Goal: Transaction & Acquisition: Purchase product/service

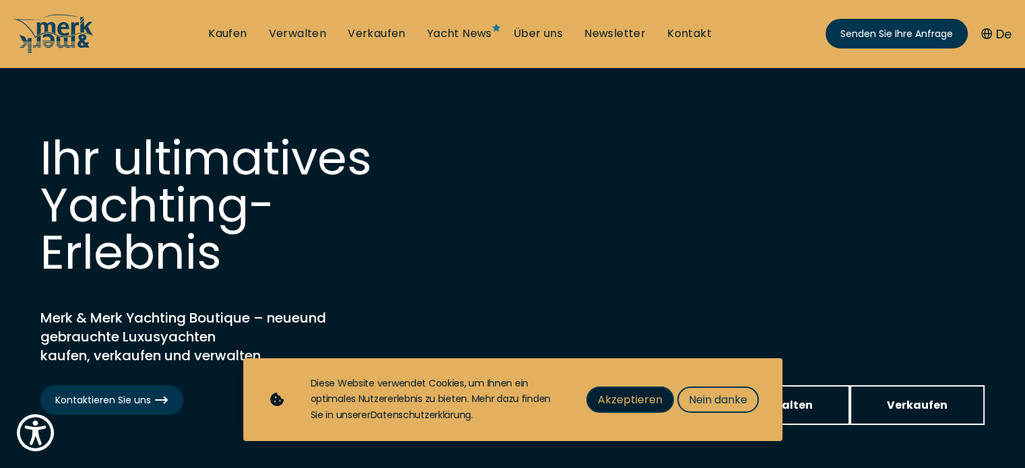
click at [652, 398] on font "Akzeptieren" at bounding box center [629, 399] width 65 height 15
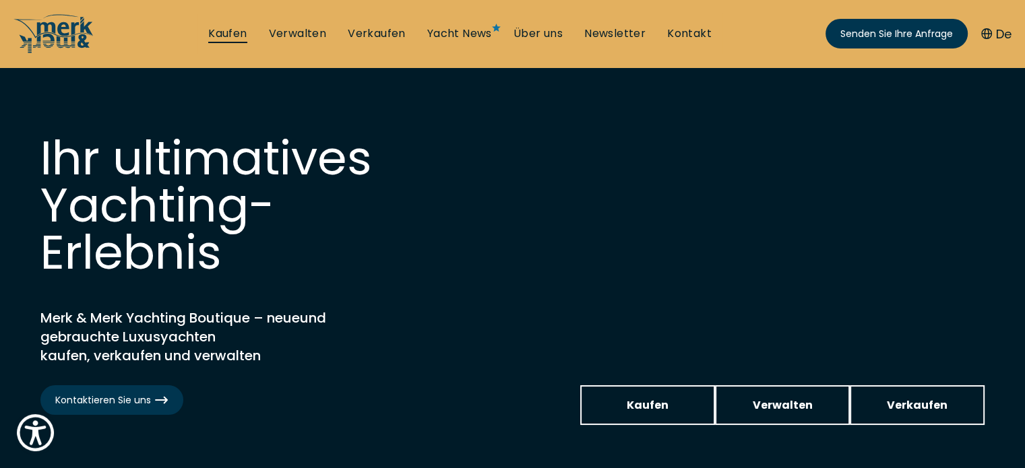
click at [237, 34] on font "Kaufen" at bounding box center [227, 33] width 38 height 15
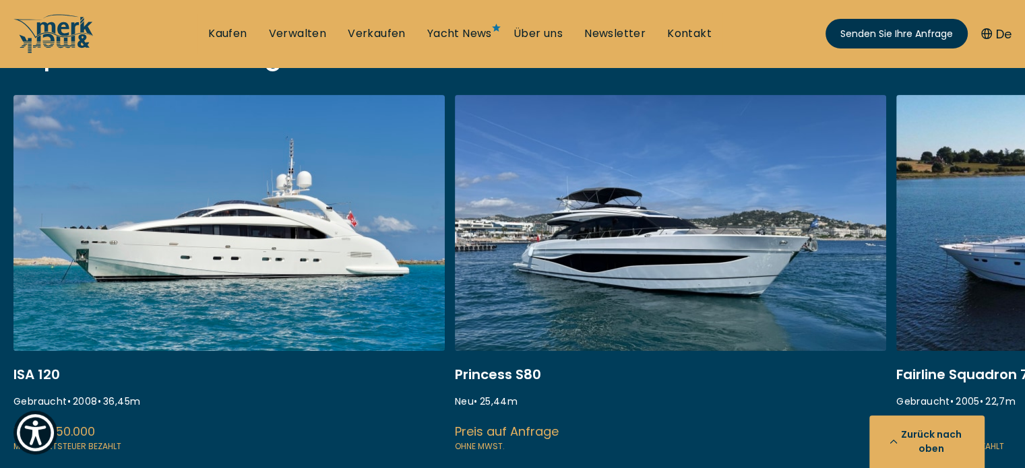
scroll to position [539, 0]
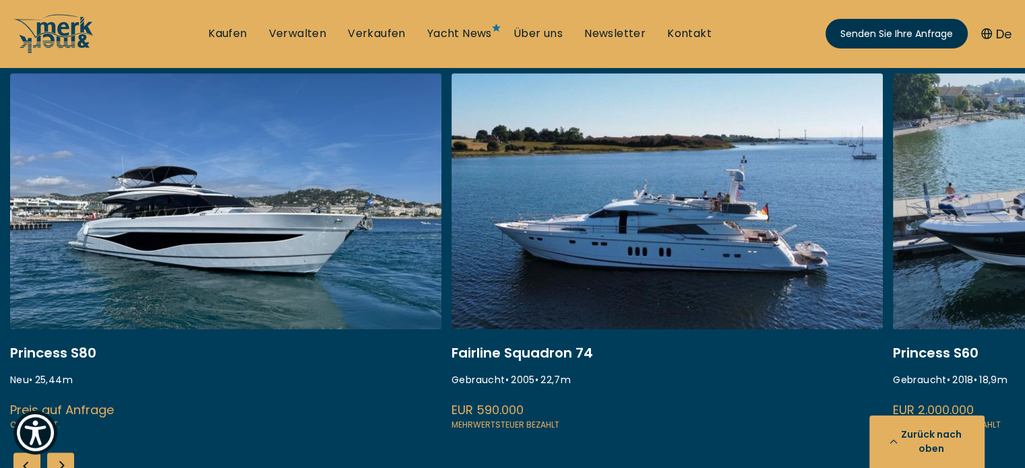
click at [291, 290] on link at bounding box center [225, 252] width 431 height 359
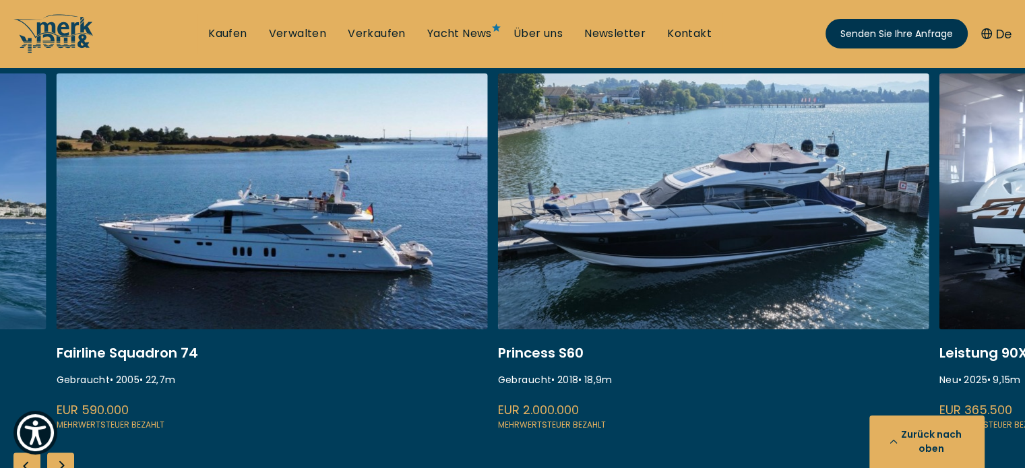
click at [289, 271] on link at bounding box center [272, 252] width 431 height 359
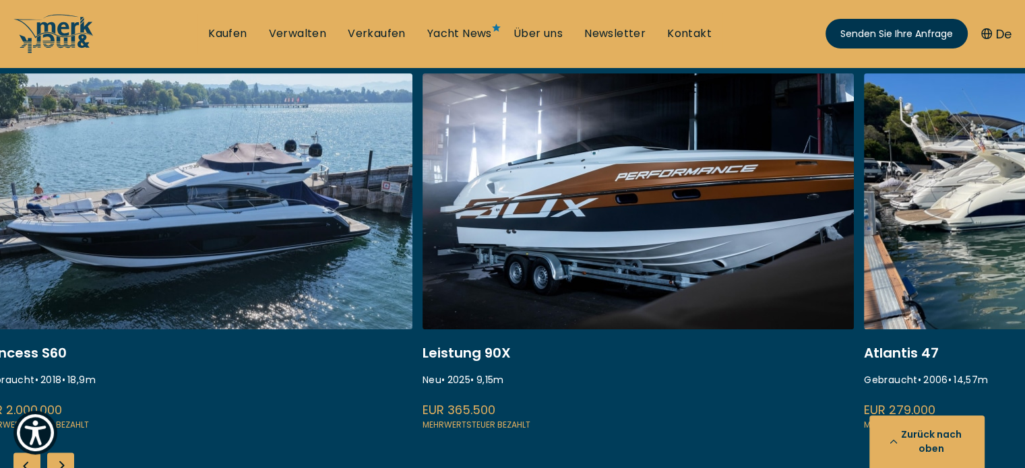
click at [226, 276] on link at bounding box center [196, 252] width 431 height 359
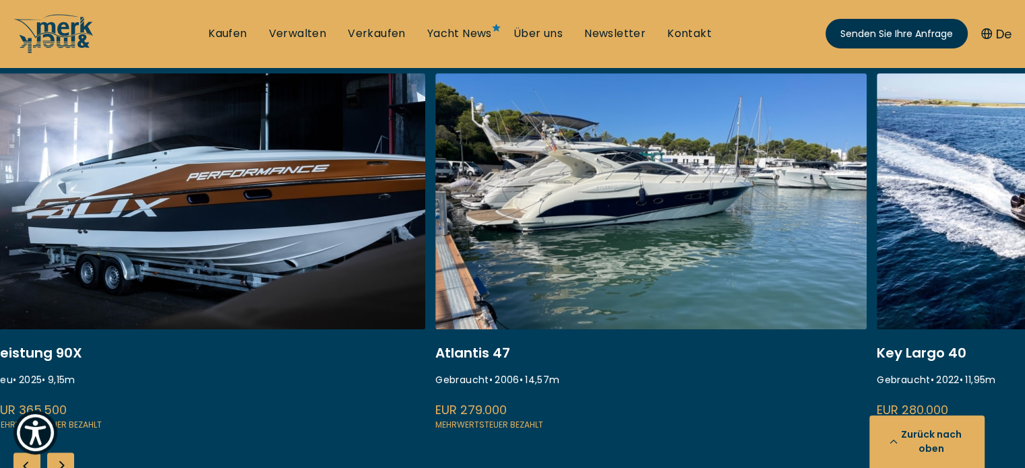
click at [273, 232] on link at bounding box center [209, 252] width 431 height 359
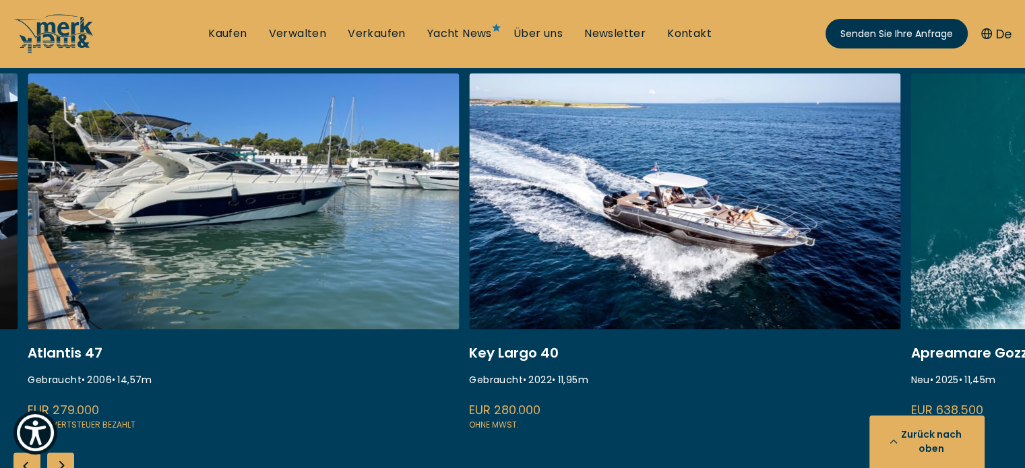
click at [297, 237] on link at bounding box center [243, 252] width 431 height 359
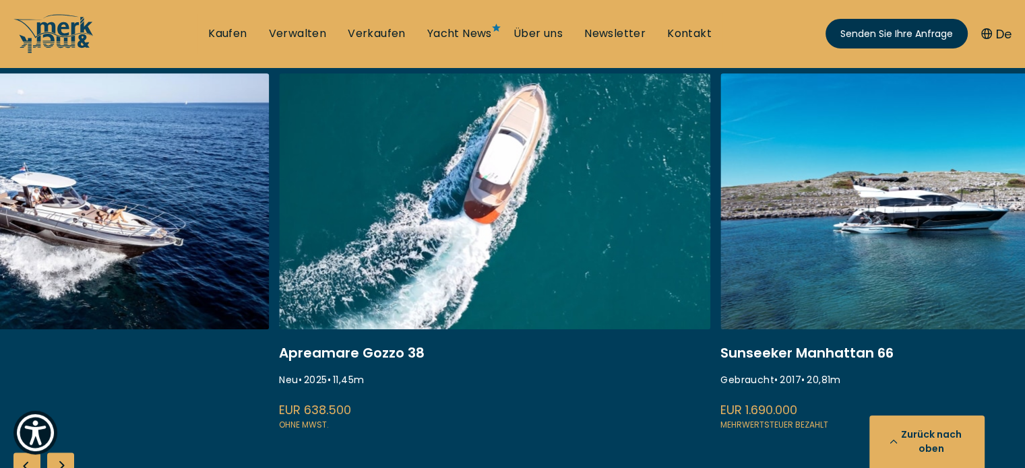
click at [401, 207] on link at bounding box center [494, 252] width 431 height 359
click at [497, 174] on link at bounding box center [494, 252] width 431 height 359
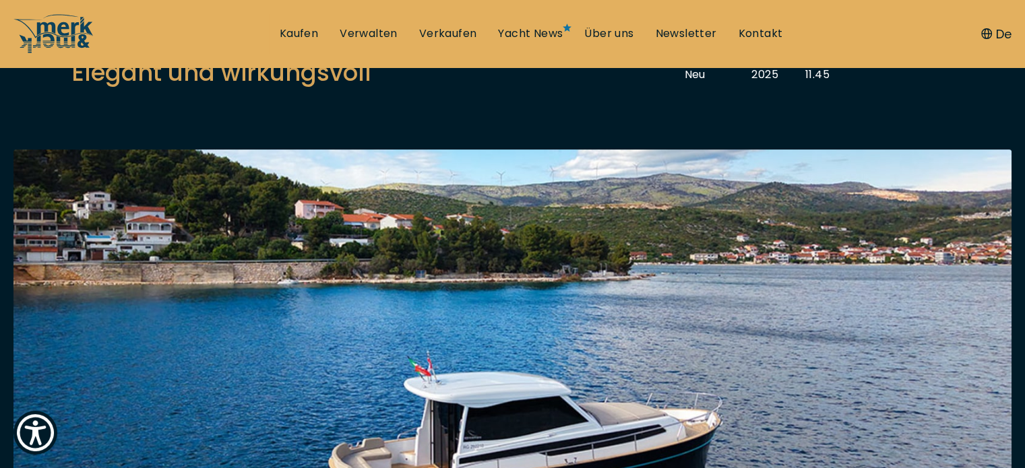
scroll to position [202, 0]
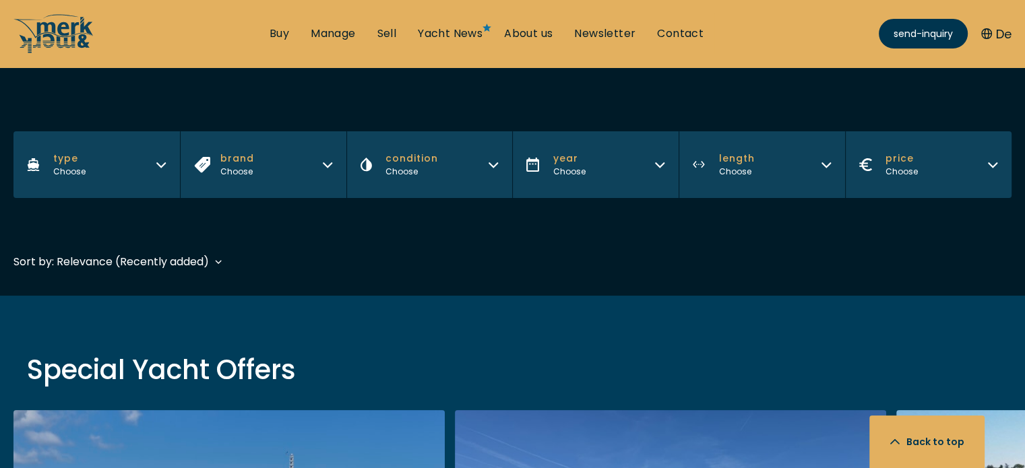
scroll to position [512, 0]
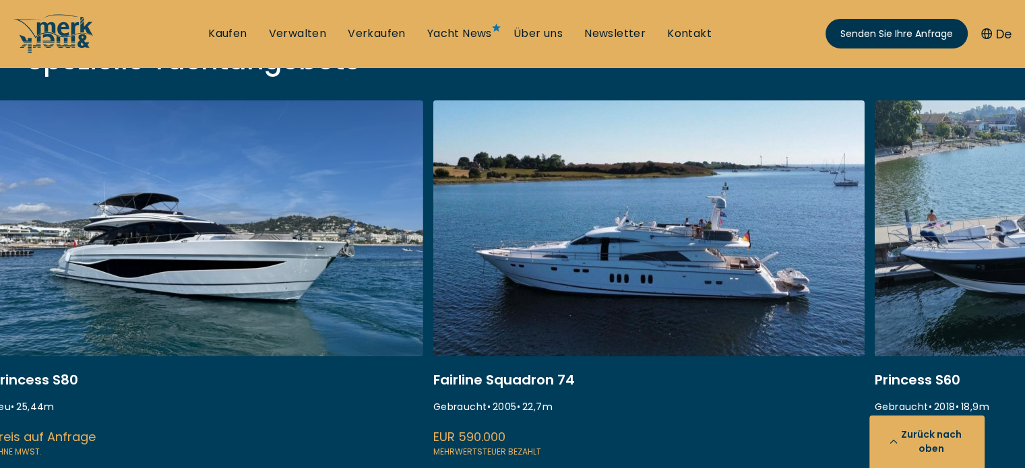
click at [319, 270] on link at bounding box center [207, 279] width 431 height 359
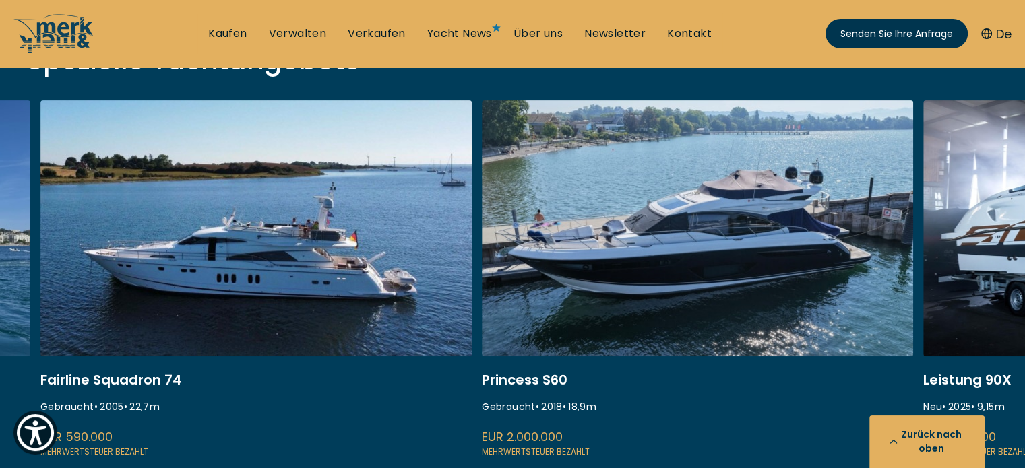
click at [482, 278] on link at bounding box center [697, 279] width 431 height 359
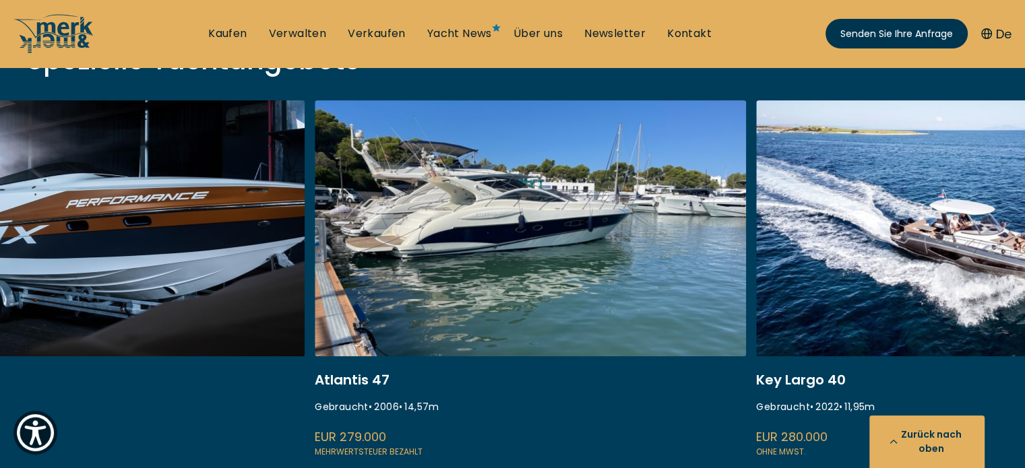
click at [315, 274] on link at bounding box center [530, 279] width 431 height 359
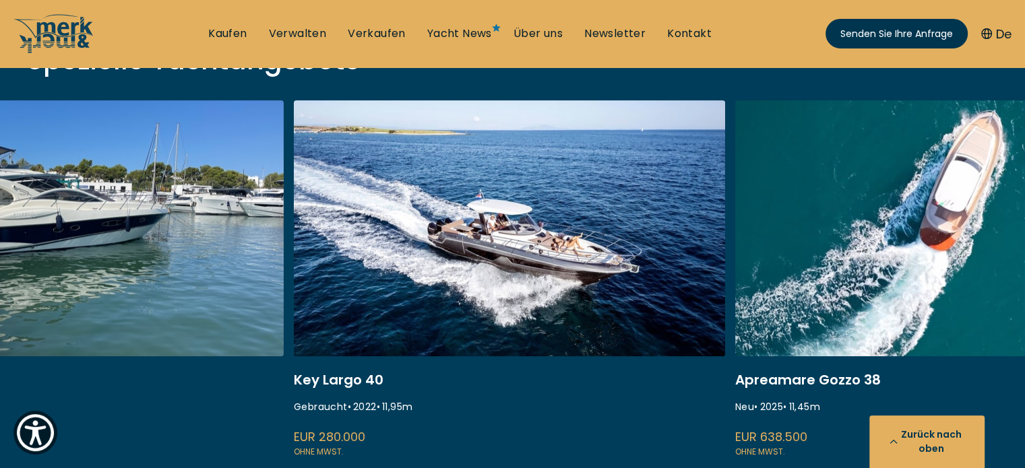
click at [435, 269] on link at bounding box center [509, 279] width 431 height 359
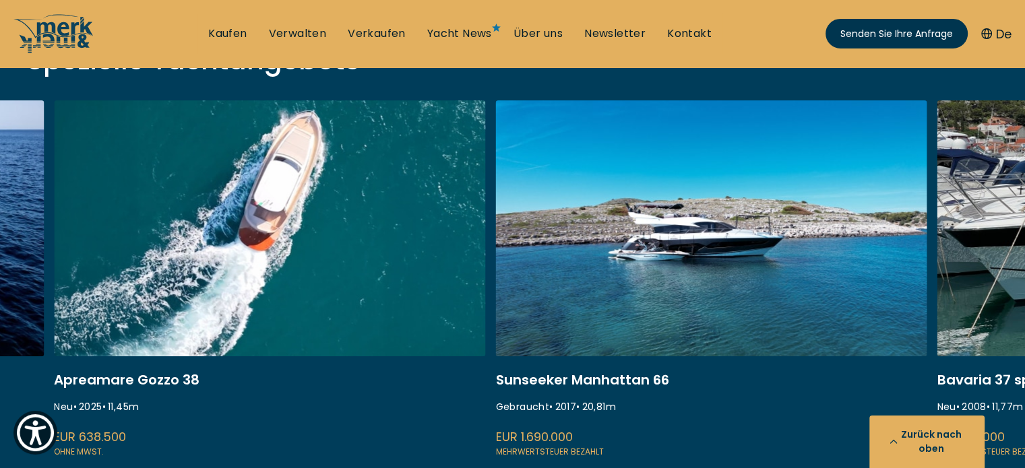
click at [311, 261] on link "gozzo 38 cabin" at bounding box center [269, 279] width 431 height 359
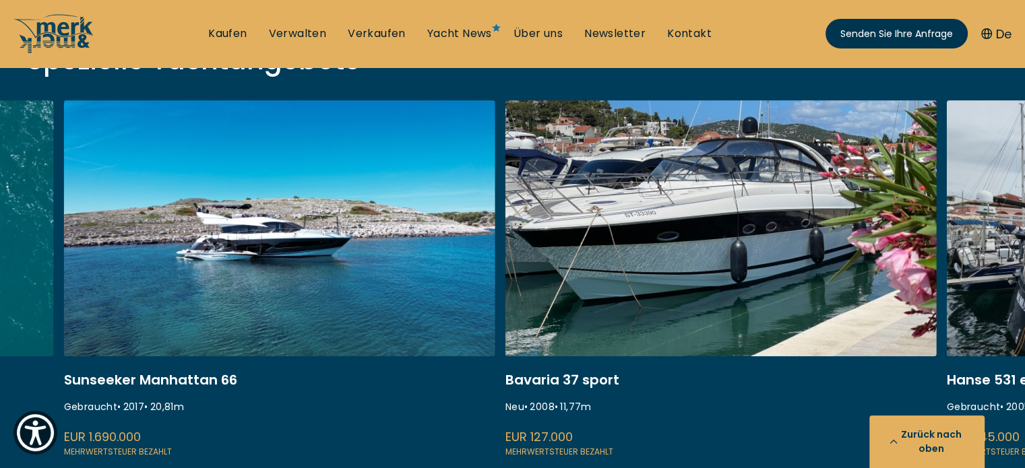
click at [366, 236] on link "ekstase" at bounding box center [279, 279] width 431 height 359
click at [725, 209] on link "marco polo bavaria 37" at bounding box center [720, 279] width 431 height 359
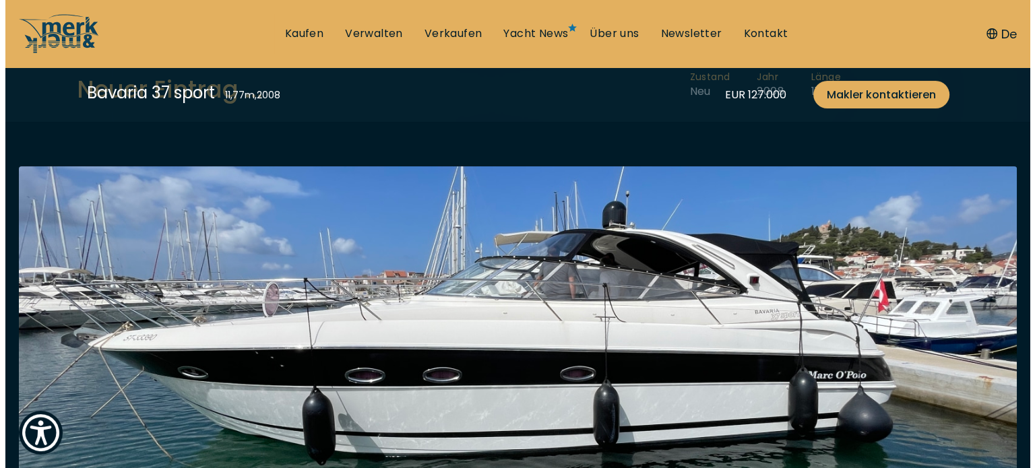
scroll to position [269, 0]
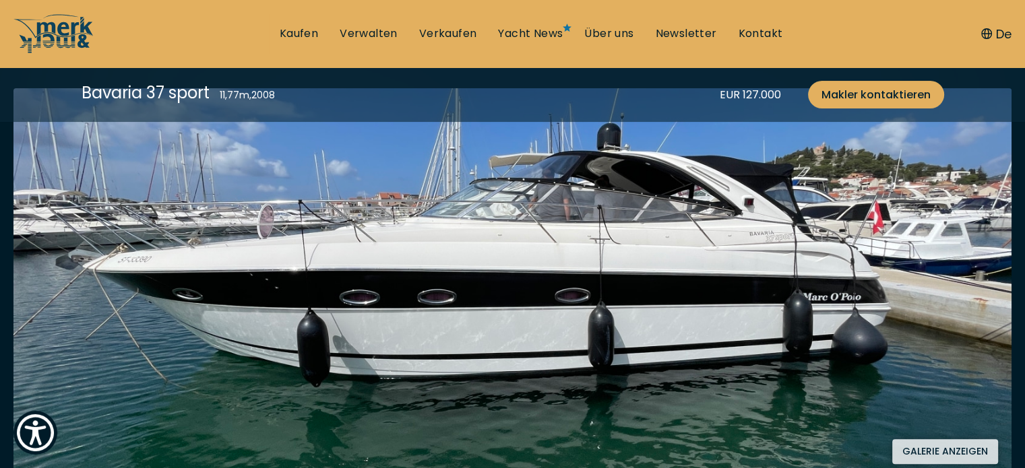
click at [936, 453] on font "Galerie anzeigen" at bounding box center [945, 451] width 86 height 13
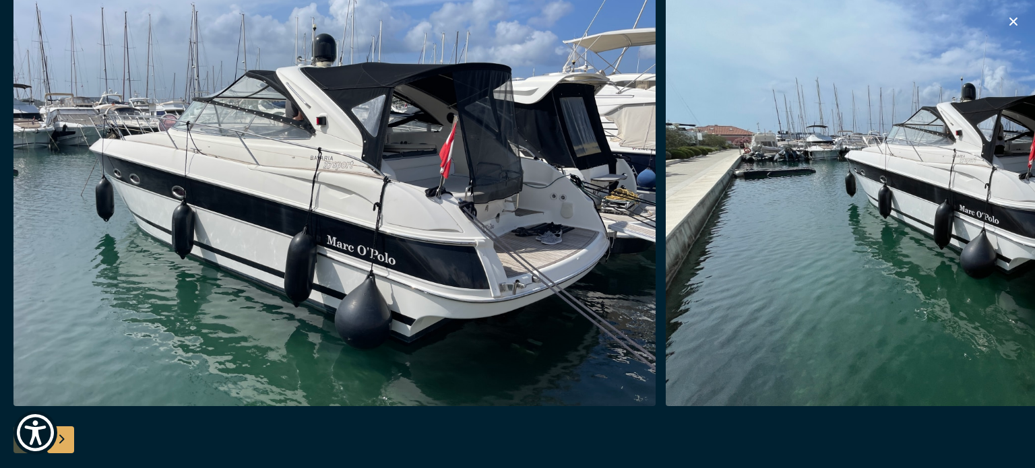
click at [291, 248] on div at bounding box center [530, 190] width 1035 height 431
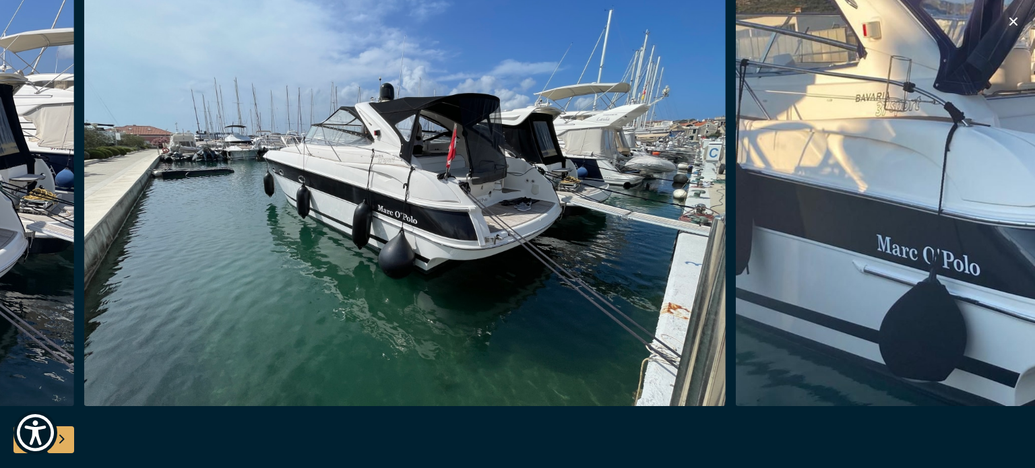
click at [92, 224] on img "button" at bounding box center [405, 190] width 642 height 431
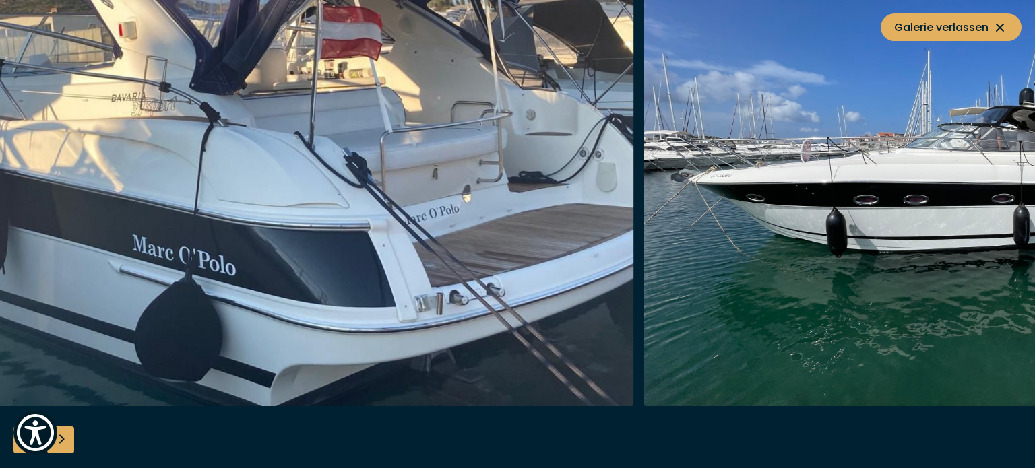
click at [135, 249] on img "button" at bounding box center [313, 190] width 642 height 431
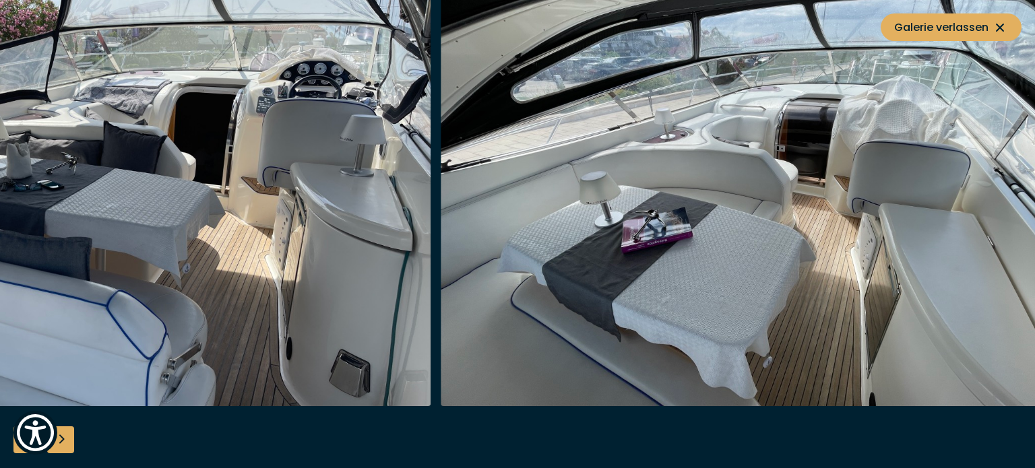
click at [183, 197] on img "button" at bounding box center [110, 190] width 642 height 431
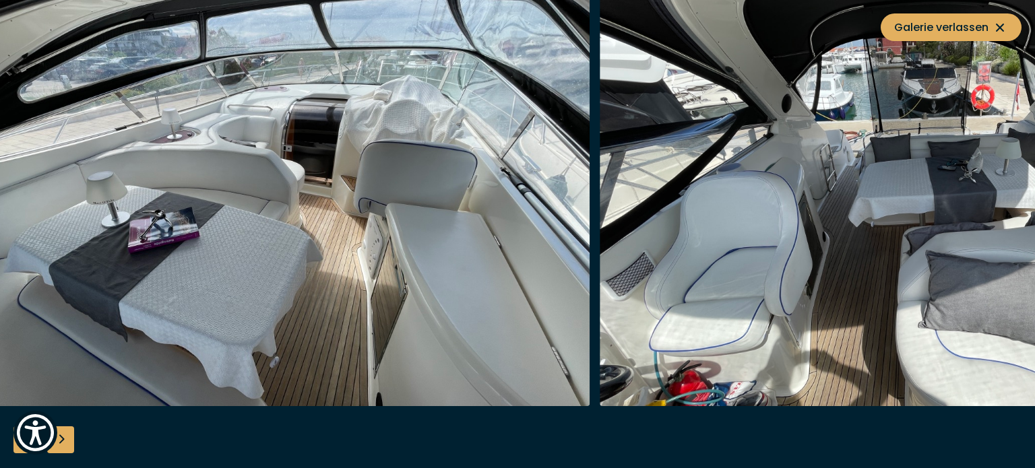
click at [242, 210] on img "button" at bounding box center [268, 190] width 642 height 431
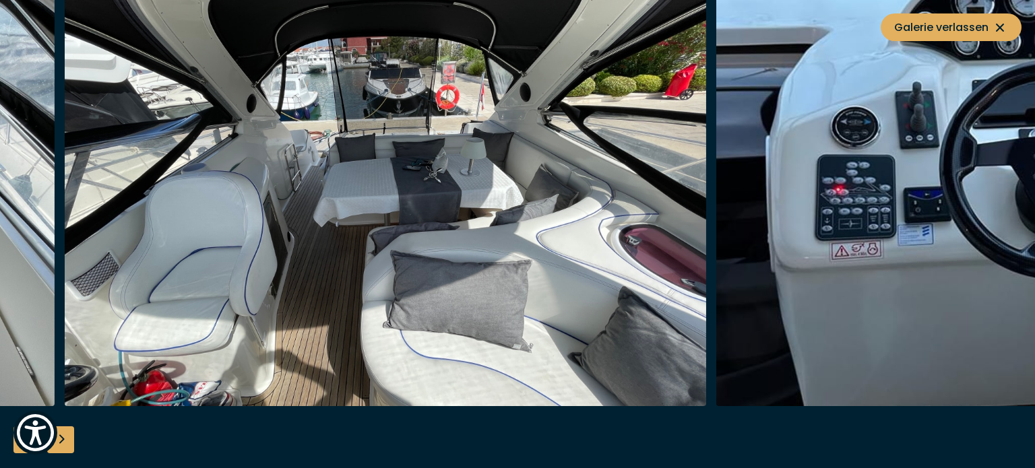
click at [195, 251] on img "button" at bounding box center [386, 190] width 642 height 431
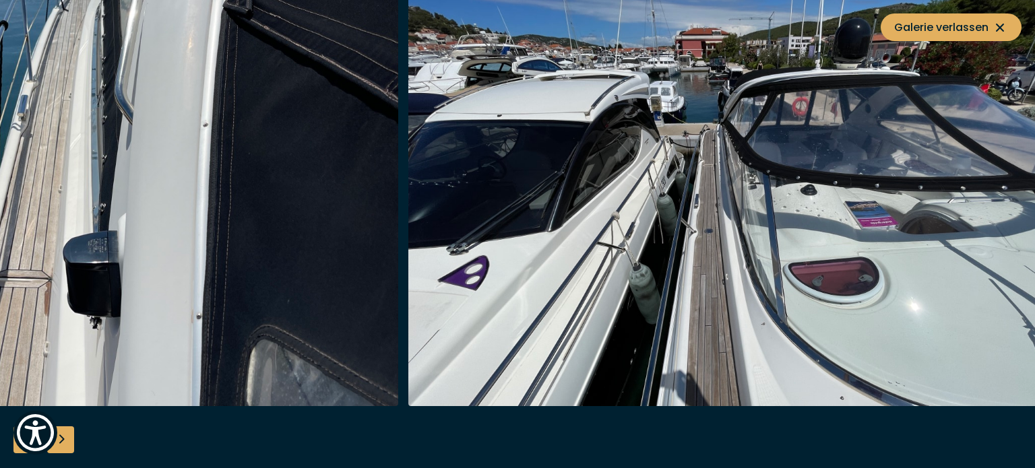
click at [98, 295] on img "button" at bounding box center [77, 190] width 642 height 431
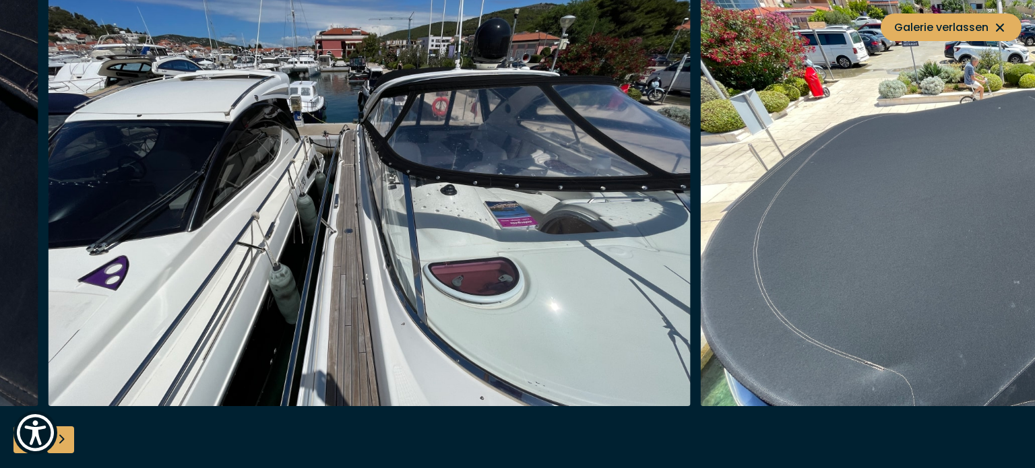
click at [287, 233] on img "button" at bounding box center [369, 190] width 642 height 431
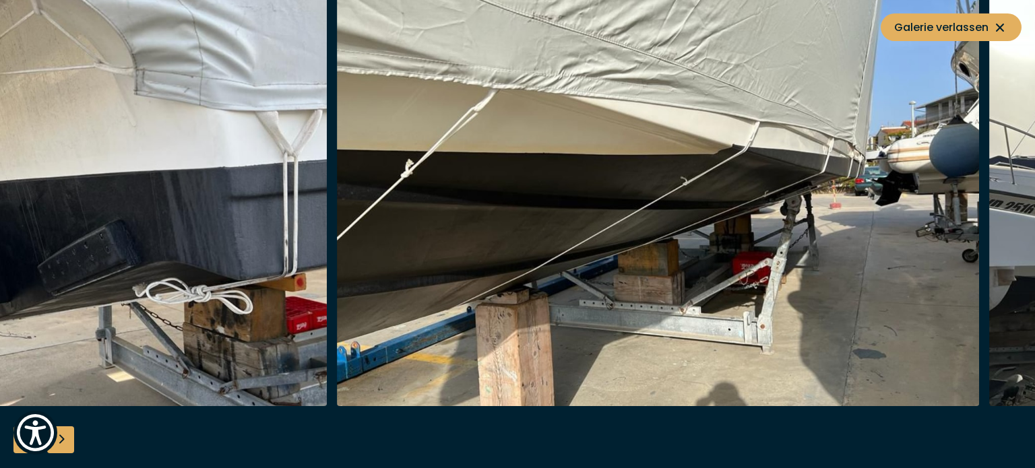
click at [40, 255] on img "button" at bounding box center [6, 190] width 642 height 431
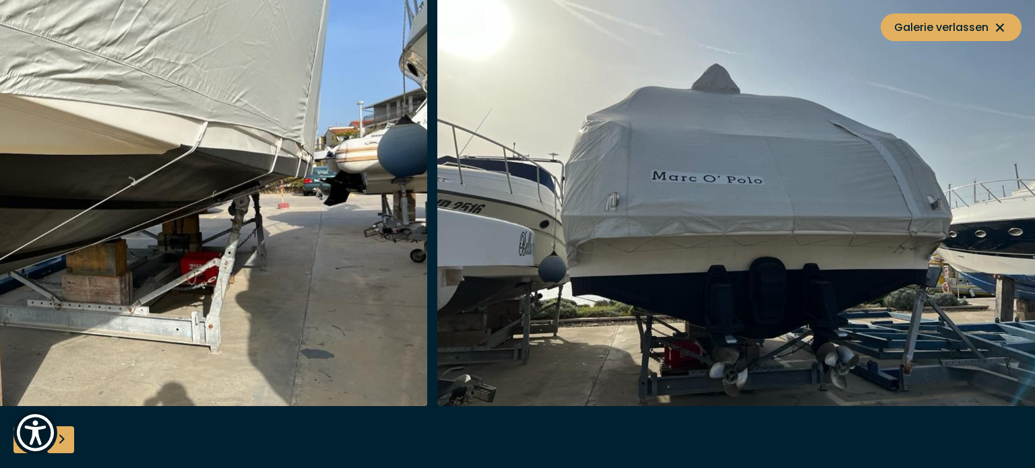
click at [193, 257] on img "button" at bounding box center [106, 190] width 642 height 431
